Goal: Information Seeking & Learning: Learn about a topic

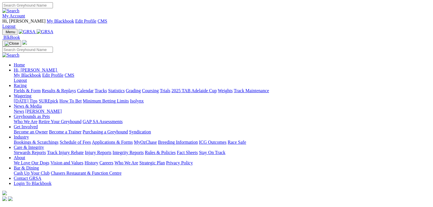
drag, startPoint x: 0, startPoint y: 0, endPoint x: 99, endPoint y: 24, distance: 102.2
click at [27, 83] on link "Racing" at bounding box center [20, 85] width 13 height 5
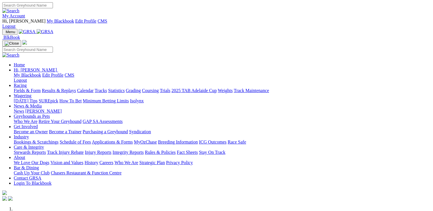
click at [27, 83] on link "Racing" at bounding box center [20, 85] width 13 height 5
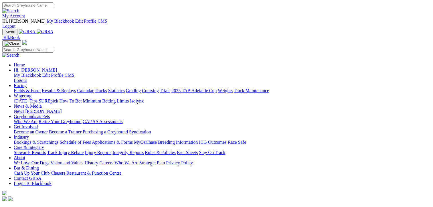
click at [16, 88] on link "Fields & Form" at bounding box center [27, 90] width 27 height 5
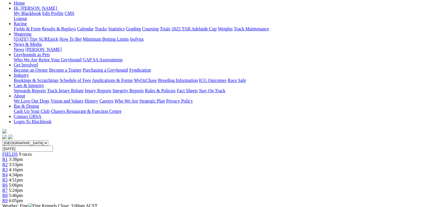
scroll to position [29, 0]
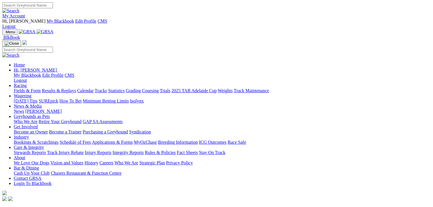
click at [27, 83] on link "Racing" at bounding box center [20, 85] width 13 height 5
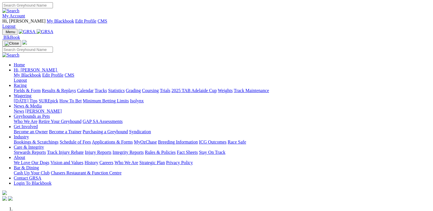
click at [27, 83] on link "Racing" at bounding box center [20, 85] width 13 height 5
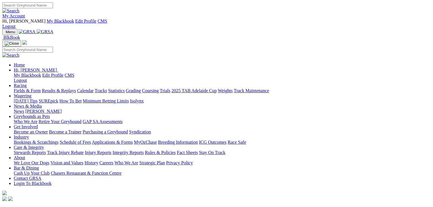
click at [19, 88] on link "Fields & Form" at bounding box center [27, 90] width 27 height 5
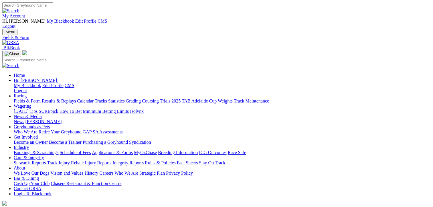
click at [65, 99] on link "Results & Replays" at bounding box center [59, 101] width 34 height 5
click at [94, 99] on link "Calendar" at bounding box center [85, 101] width 17 height 5
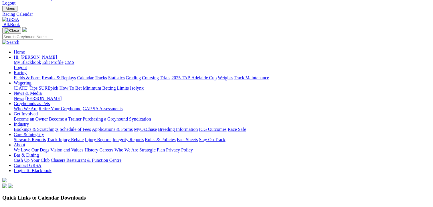
scroll to position [86, 0]
